Goal: Task Accomplishment & Management: Manage account settings

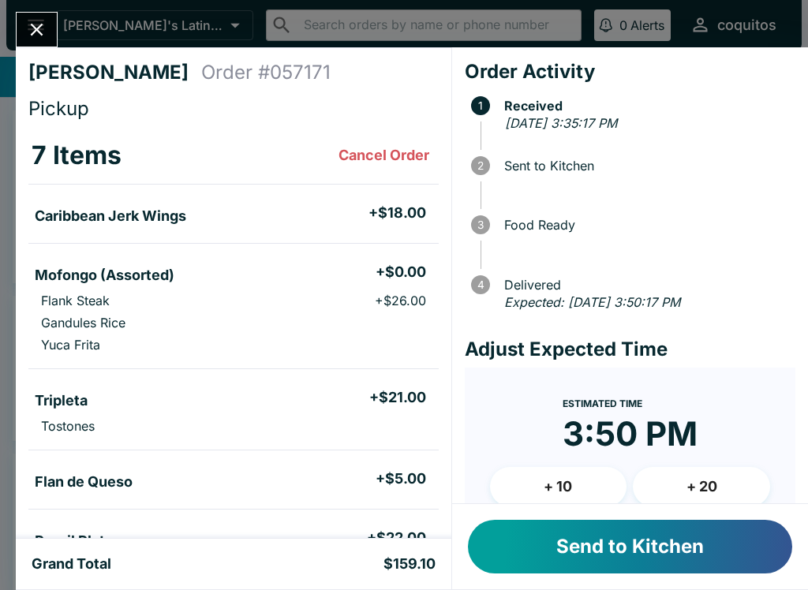
click at [667, 548] on button "Send to Kitchen" at bounding box center [630, 547] width 324 height 54
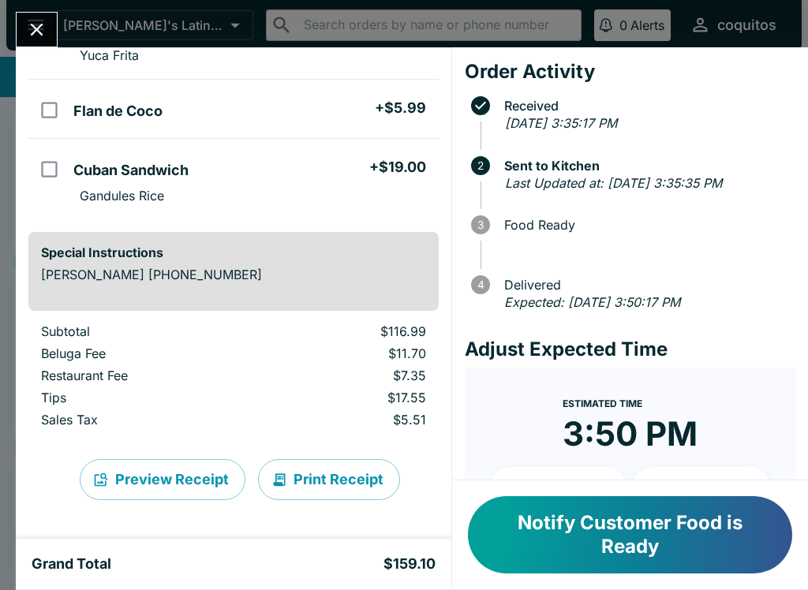
scroll to position [533, 0]
click at [613, 560] on button "Notify Customer Food is Ready" at bounding box center [630, 534] width 324 height 77
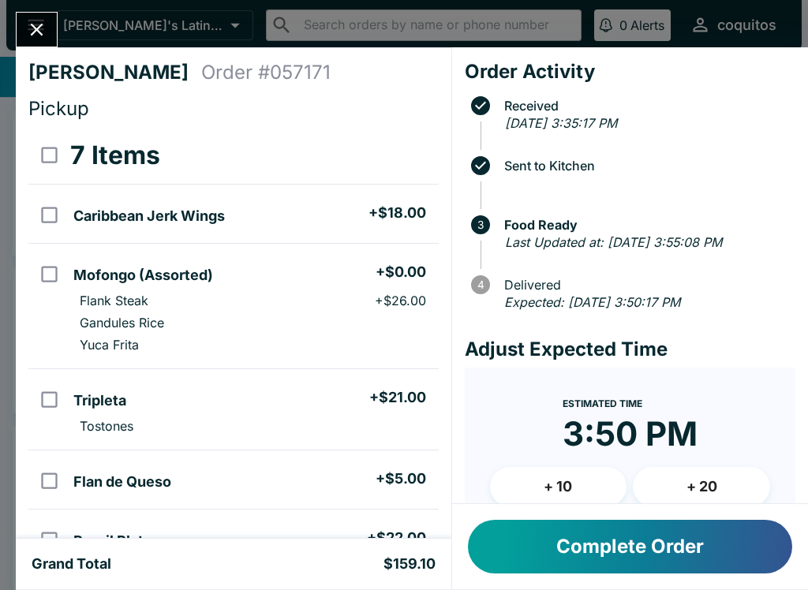
scroll to position [-1, 0]
click at [42, 19] on icon "Close" at bounding box center [36, 29] width 21 height 21
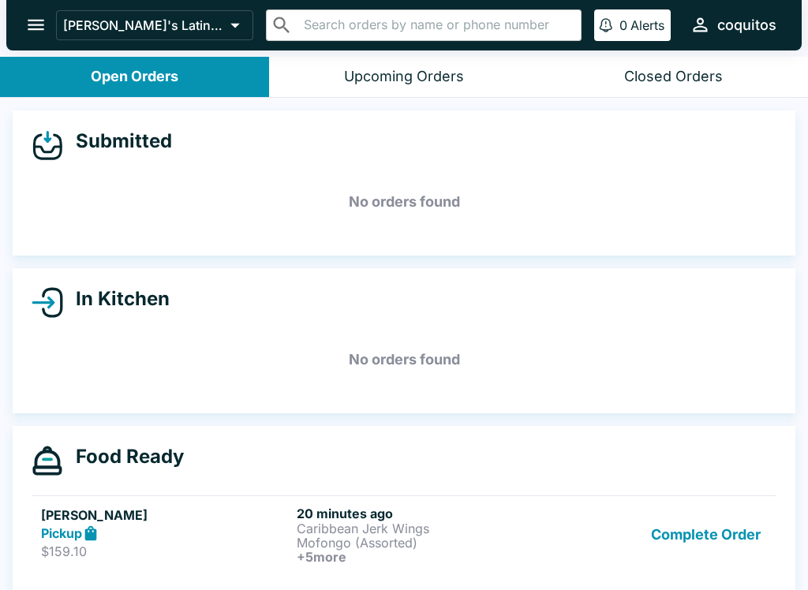
click at [510, 546] on p "Mofongo (Assorted)" at bounding box center [421, 543] width 249 height 14
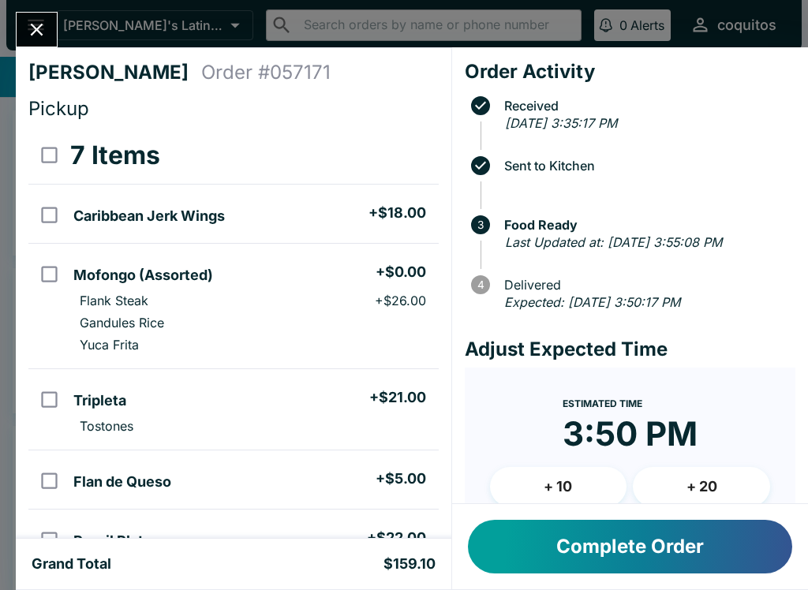
click at [668, 539] on button "Complete Order" at bounding box center [630, 547] width 324 height 54
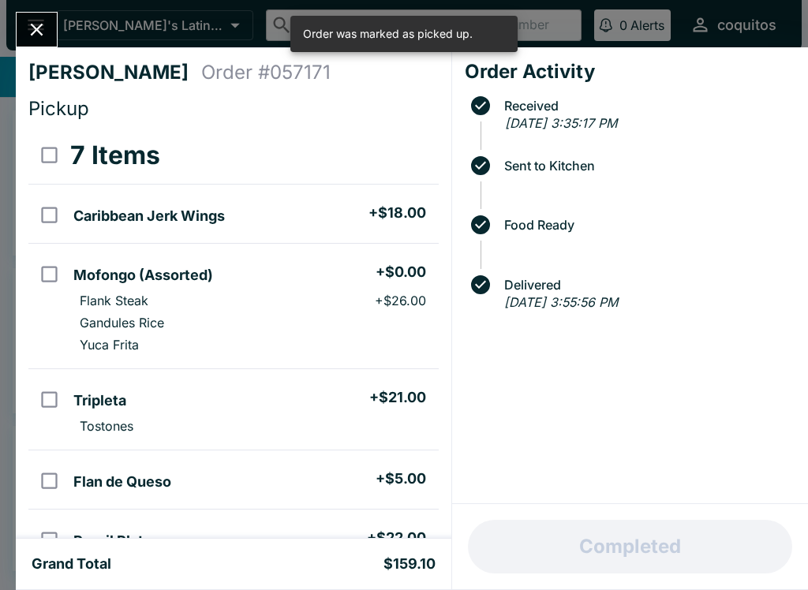
click at [47, 160] on input "select all" at bounding box center [50, 155] width 36 height 36
checkbox input "true"
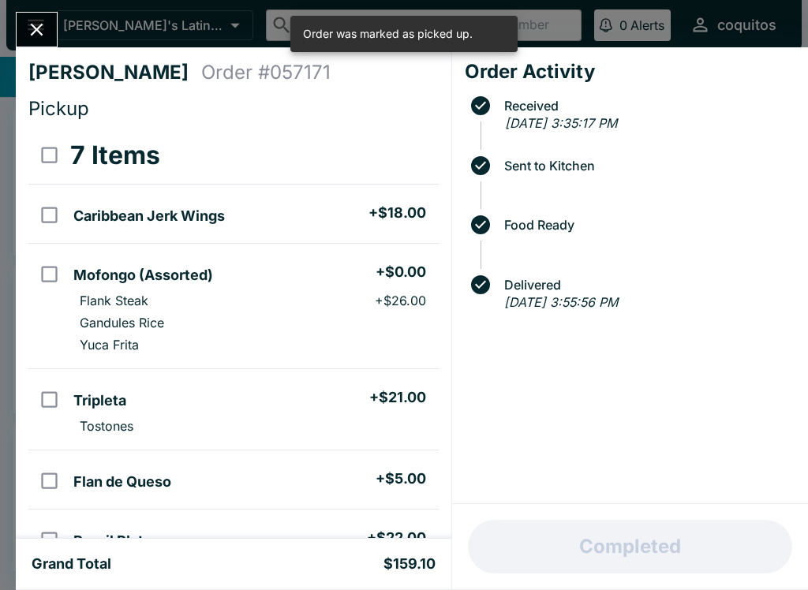
checkbox input "true"
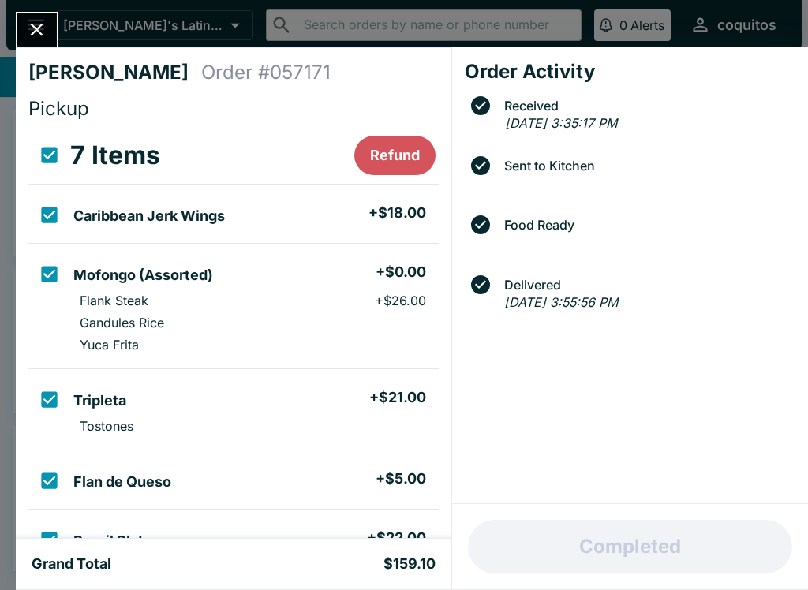
click at [38, 14] on button "Close" at bounding box center [37, 30] width 40 height 34
